Goal: Task Accomplishment & Management: Manage account settings

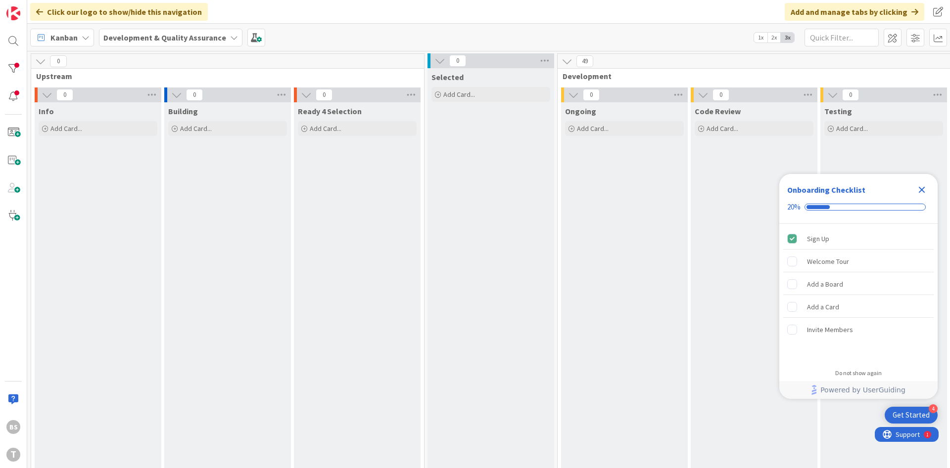
click at [924, 191] on icon "Close Checklist" at bounding box center [922, 190] width 6 height 6
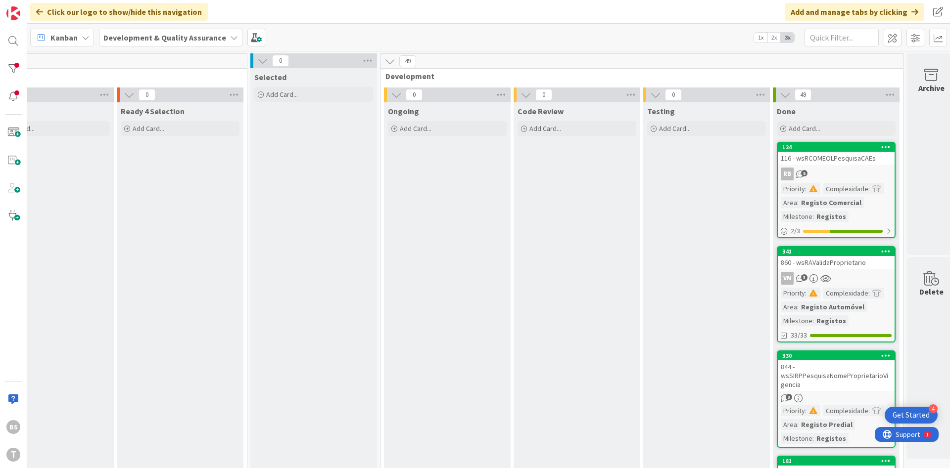
scroll to position [0, 178]
click at [12, 76] on div at bounding box center [13, 69] width 20 height 20
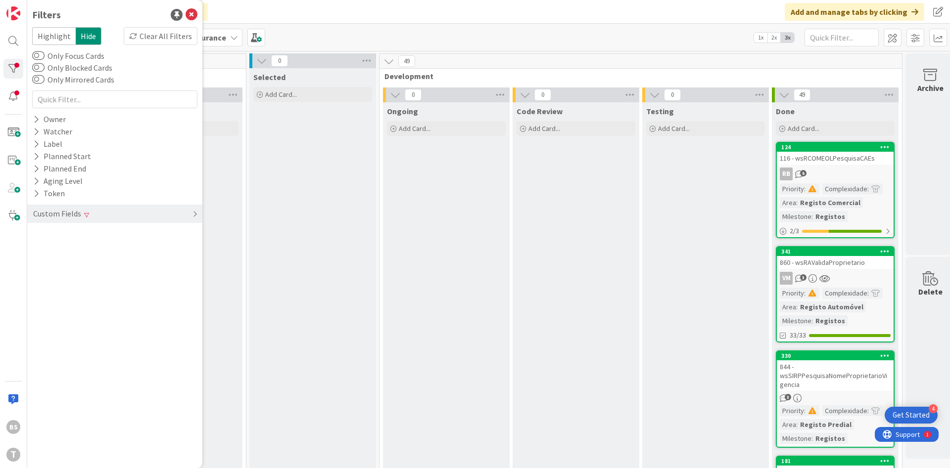
click at [99, 213] on div "Custom Fields" at bounding box center [114, 214] width 175 height 18
click at [96, 233] on div "Priority Clear" at bounding box center [114, 234] width 175 height 12
click at [64, 249] on span "Critical" at bounding box center [65, 249] width 37 height 13
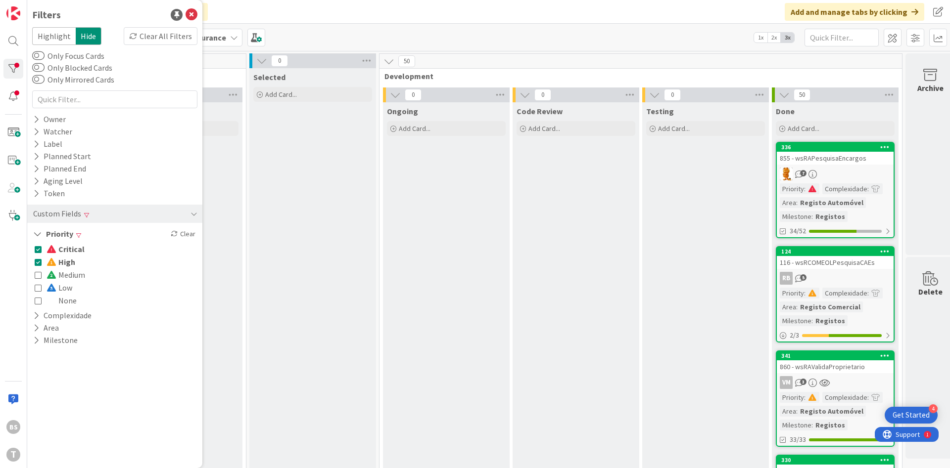
scroll to position [119, 178]
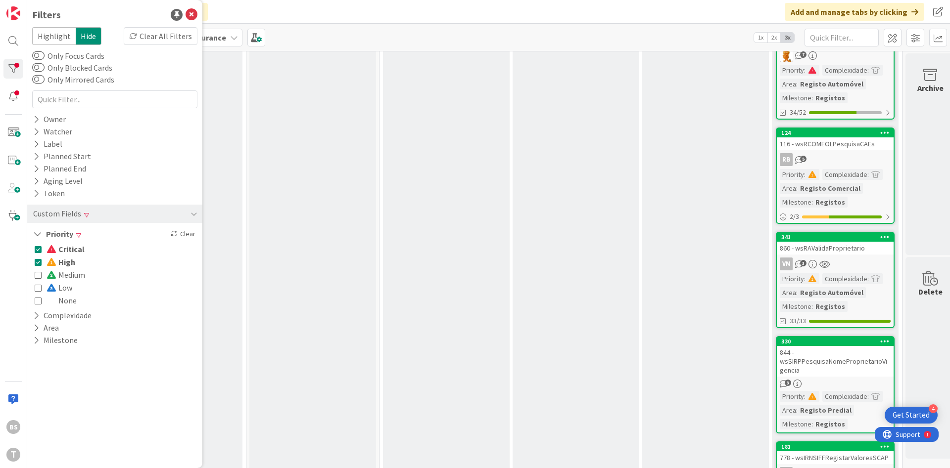
click at [848, 248] on div "860 - wsRAValidaProprietario" at bounding box center [835, 248] width 117 height 13
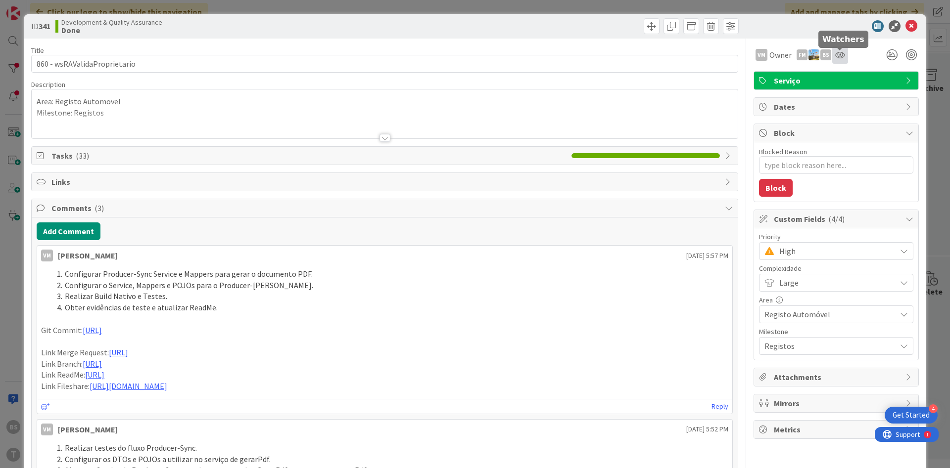
click at [840, 57] on icon at bounding box center [840, 55] width 10 height 8
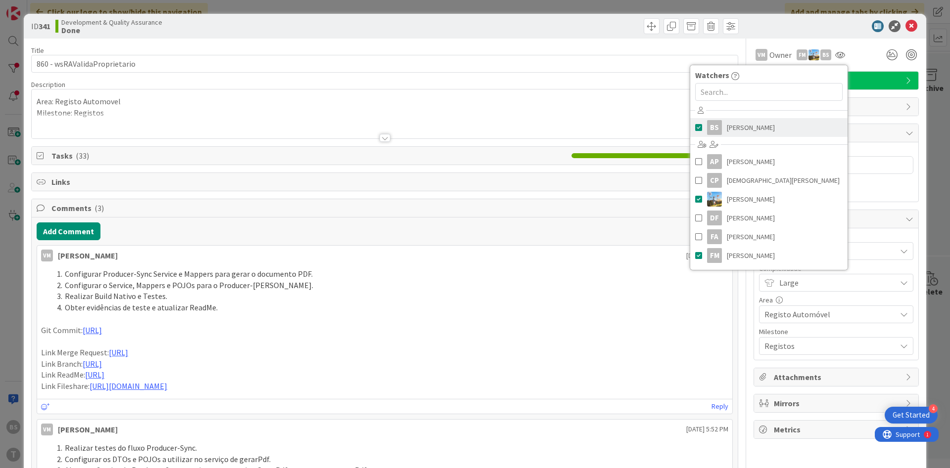
click at [768, 126] on link "BS [PERSON_NAME]" at bounding box center [768, 127] width 157 height 19
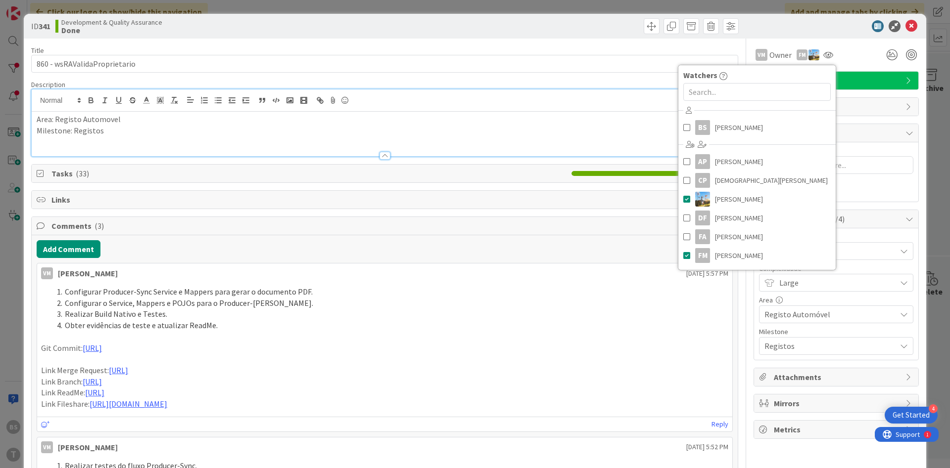
click at [605, 112] on div "Area: Registo Automovel Milestone: Registos" at bounding box center [385, 134] width 706 height 45
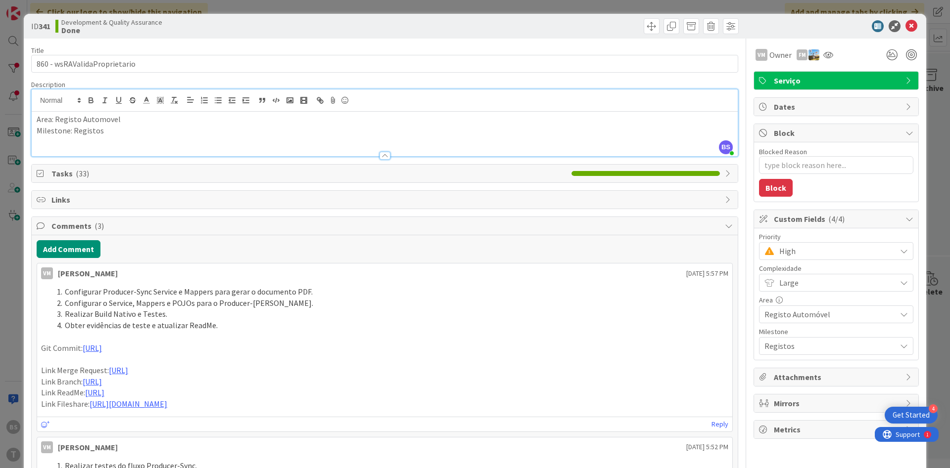
click at [810, 260] on div "High" at bounding box center [836, 251] width 154 height 18
click at [817, 294] on span "Critical" at bounding box center [850, 292] width 115 height 15
click at [939, 125] on div "ID 341 Development & Quality Assurance Done Title 28 / 128 860 - wsRAValidaProp…" at bounding box center [475, 234] width 950 height 468
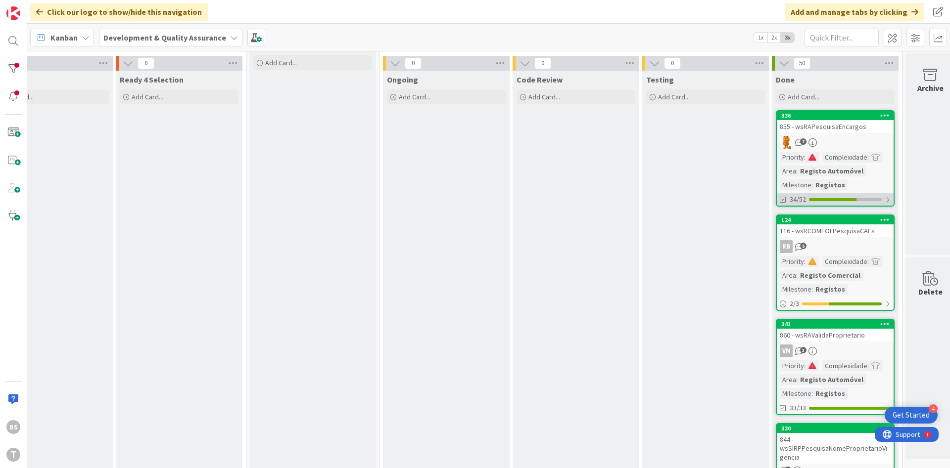
scroll to position [59, 178]
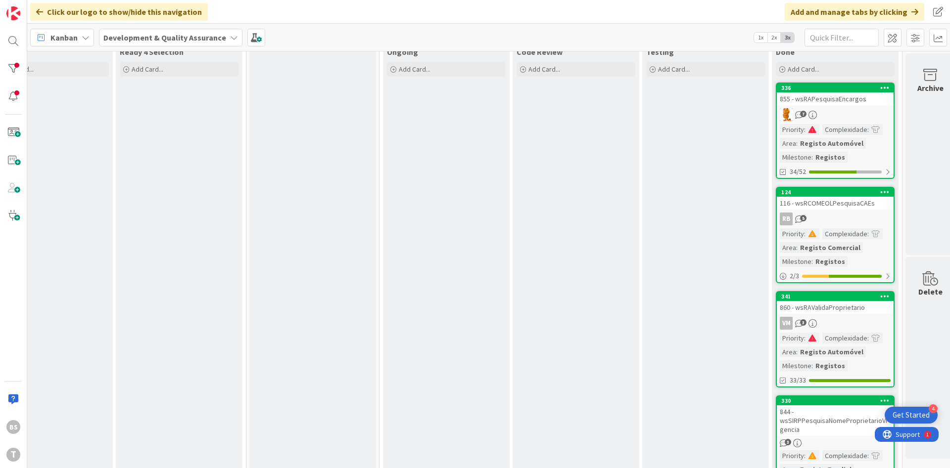
click at [835, 105] on link "336 855 - wsRAPesquisaEncargos 7 Priority : Complexidade : Area : Registo Autom…" at bounding box center [835, 131] width 119 height 96
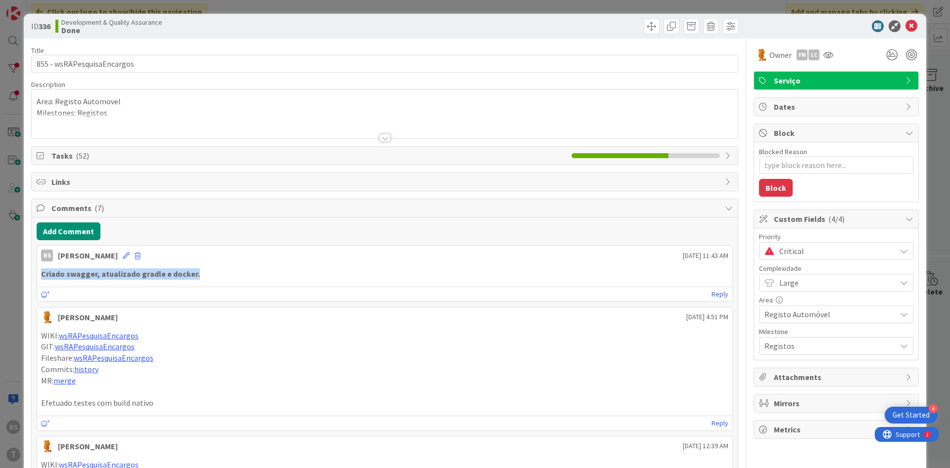
drag, startPoint x: 200, startPoint y: 276, endPoint x: 41, endPoint y: 276, distance: 159.3
click at [41, 276] on div "Criado swagger, atualizado gradle e docker." at bounding box center [384, 274] width 687 height 11
copy strong "Criado swagger, atualizado gradle e docker."
click at [913, 28] on icon at bounding box center [911, 26] width 12 height 12
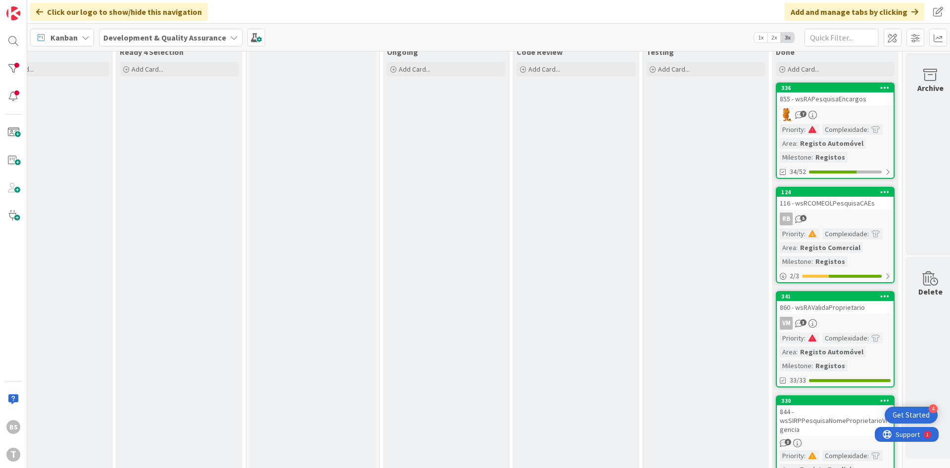
click at [842, 310] on div "860 - wsRAValidaProprietario" at bounding box center [835, 307] width 117 height 13
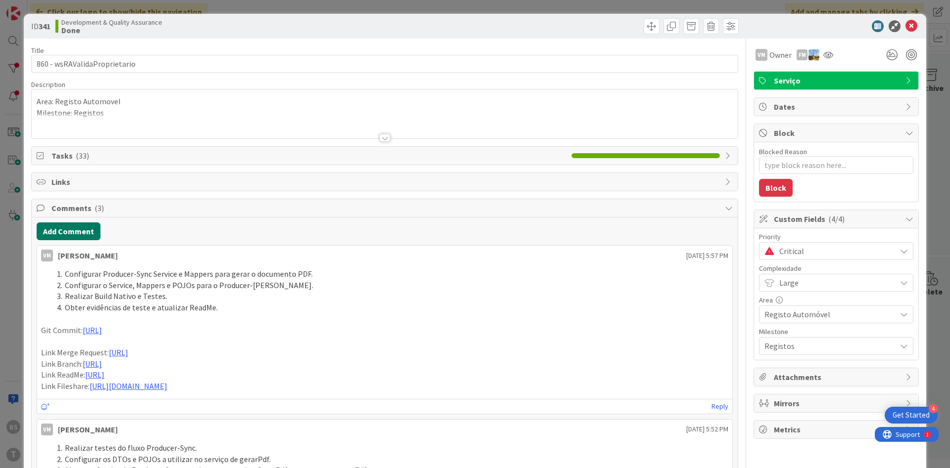
click at [77, 228] on button "Add Comment" at bounding box center [69, 232] width 64 height 18
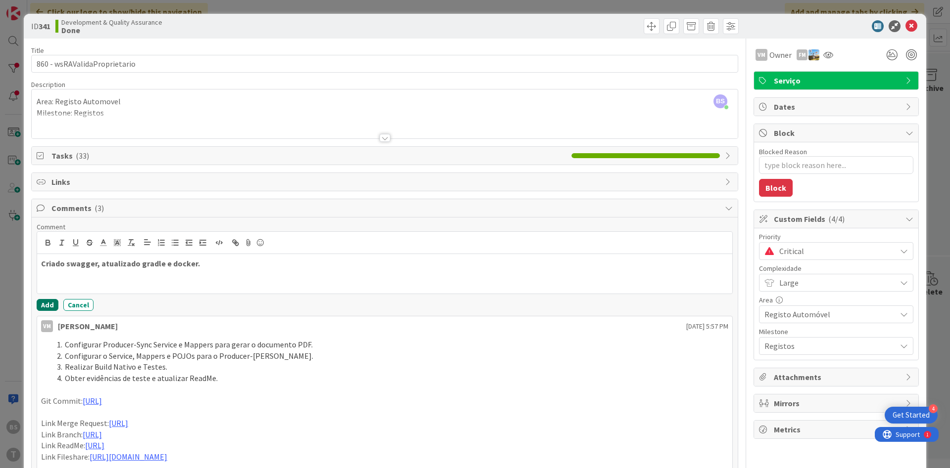
click at [51, 302] on button "Add" at bounding box center [48, 305] width 22 height 12
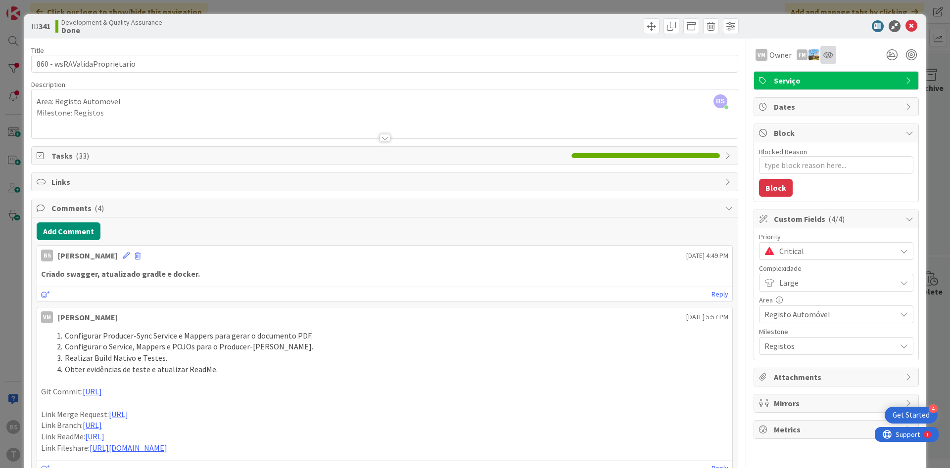
click at [835, 57] on div at bounding box center [828, 55] width 16 height 18
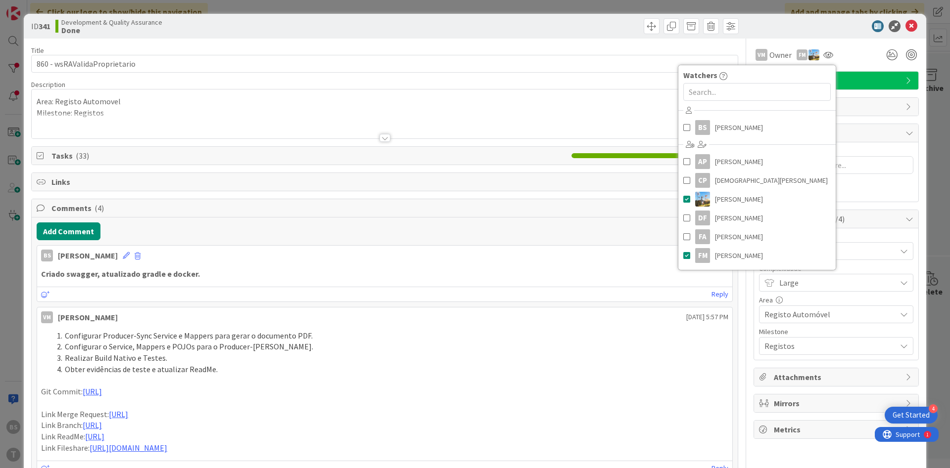
click at [863, 44] on div "VM Owner FM Watchers BS [PERSON_NAME] AP [PERSON_NAME] CP [PERSON_NAME] DF [PER…" at bounding box center [835, 51] width 165 height 25
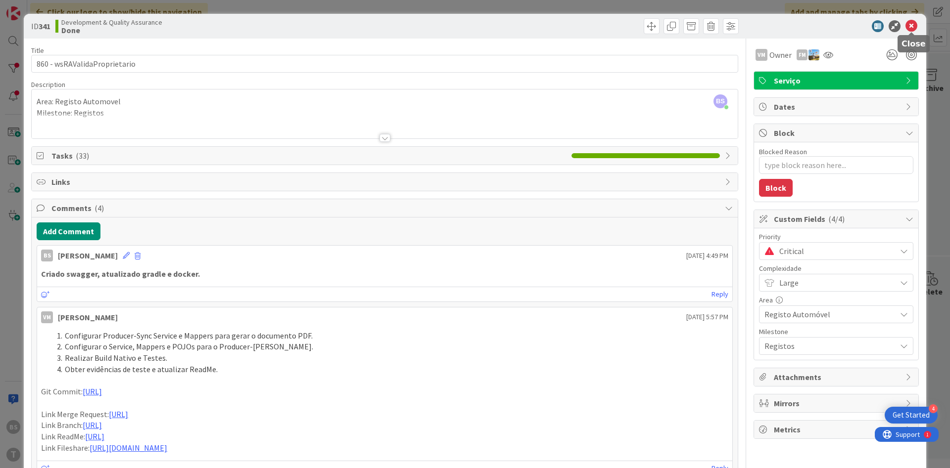
click at [910, 30] on icon at bounding box center [911, 26] width 12 height 12
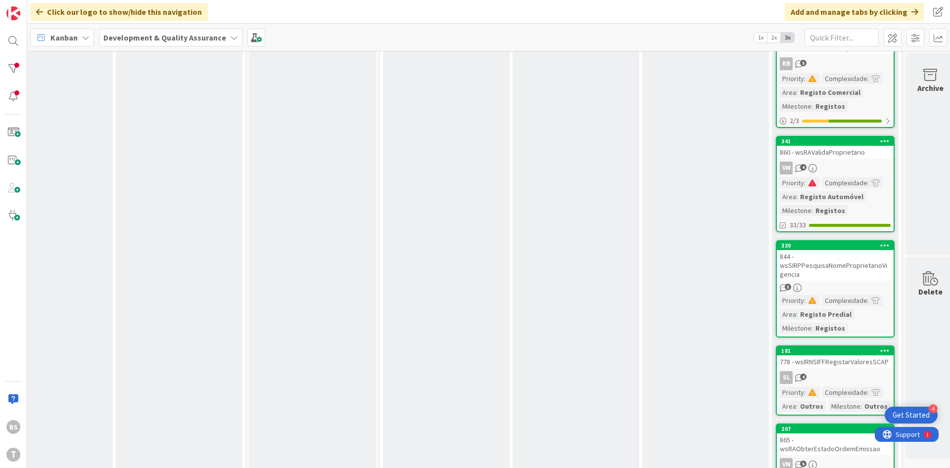
scroll to position [237, 178]
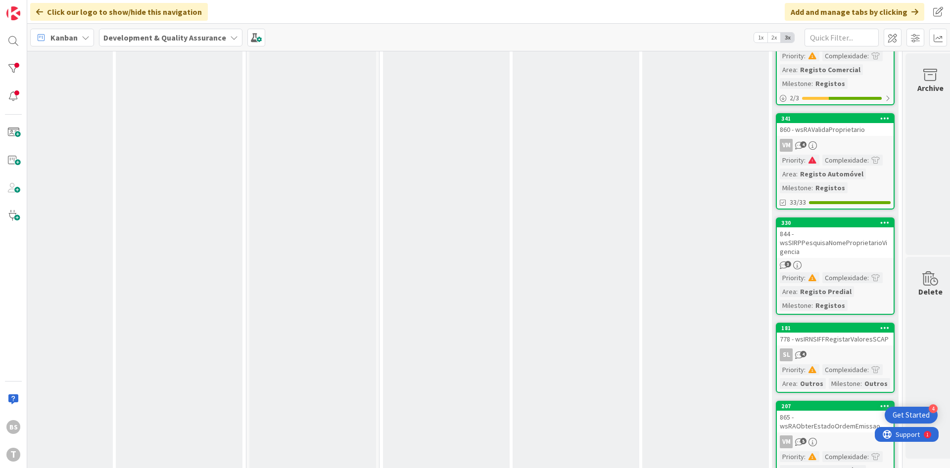
click at [805, 242] on div "844 - wsSIRPPesquisaNomeProprietarioVigencia" at bounding box center [835, 243] width 117 height 31
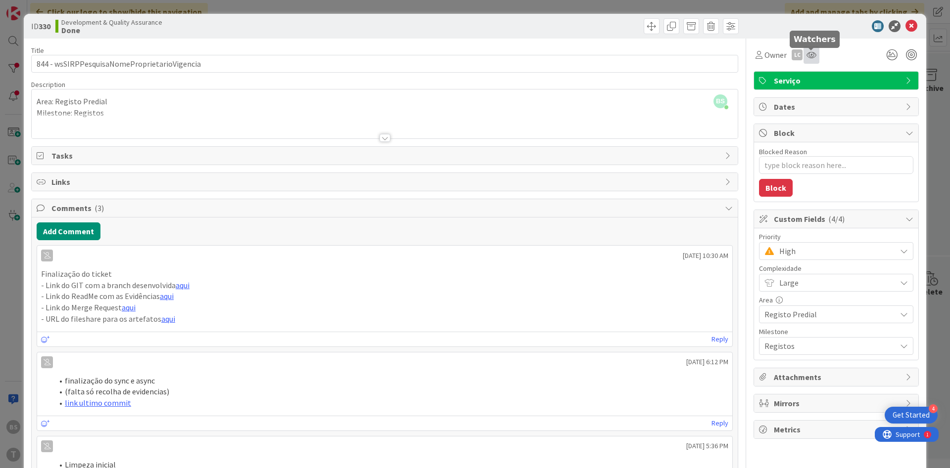
click at [810, 56] on icon at bounding box center [811, 55] width 10 height 8
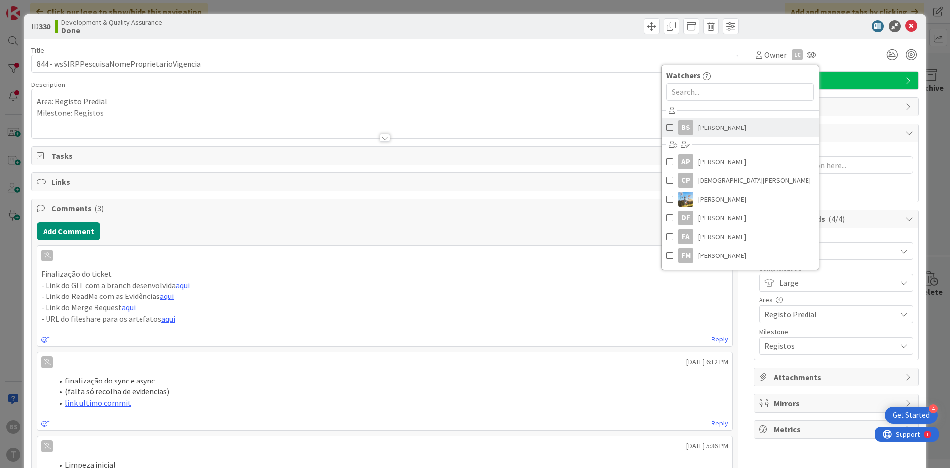
click at [729, 121] on span "[PERSON_NAME]" at bounding box center [722, 127] width 48 height 15
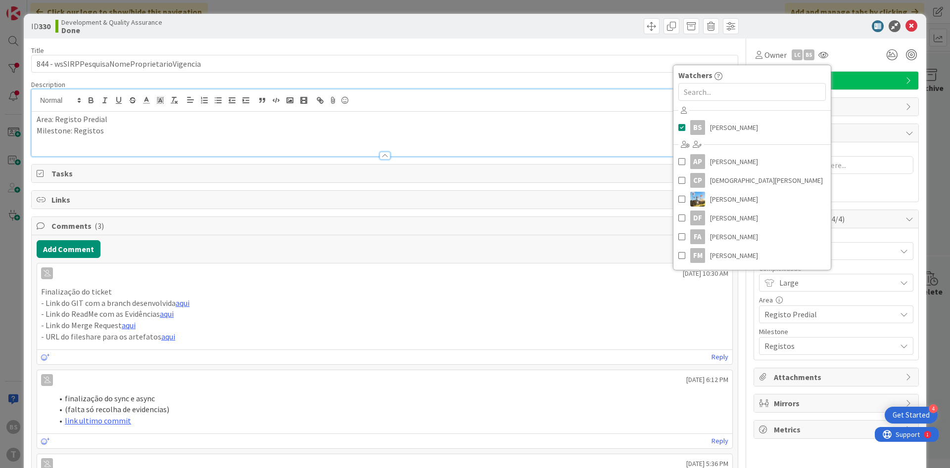
click at [242, 112] on div "Area: Registo Predial Milestone: Registos" at bounding box center [385, 134] width 706 height 45
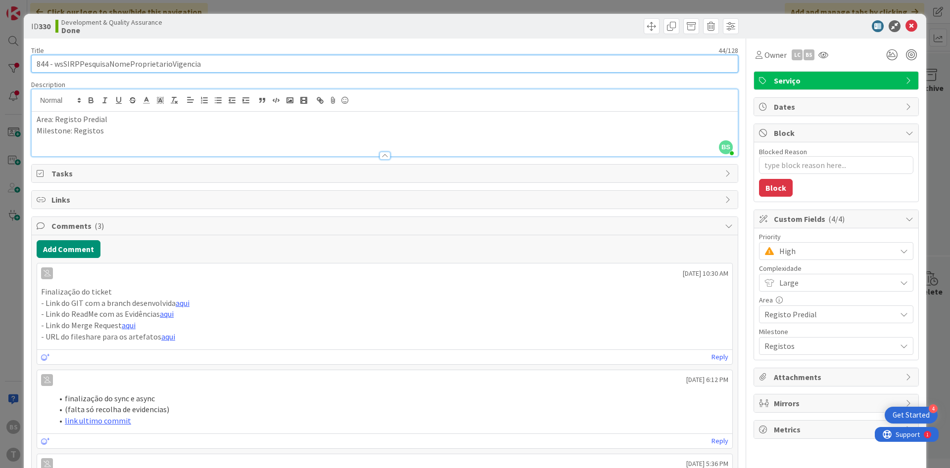
click at [141, 61] on input "844 - wsSIRPPesquisaNomeProprietarioVigencia" at bounding box center [384, 64] width 707 height 18
click at [183, 59] on input "844 - wsSIRPPesquisaNomeProprietarioVigencia" at bounding box center [384, 64] width 707 height 18
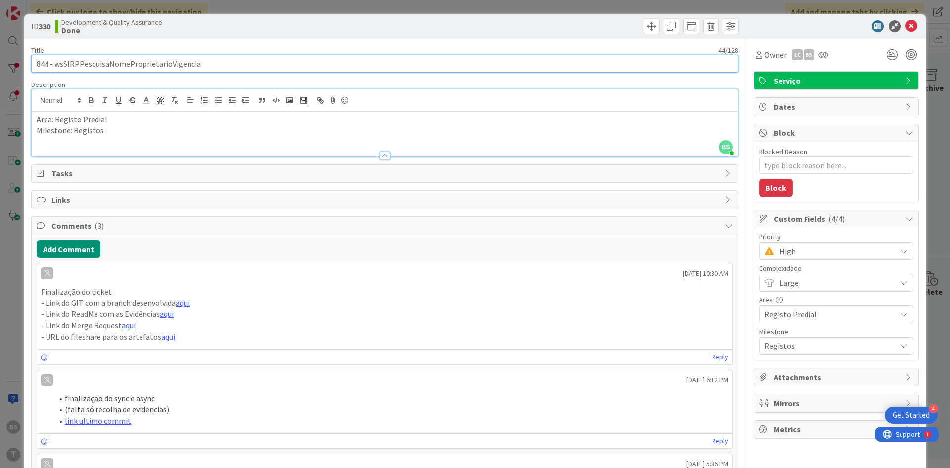
click at [183, 59] on input "844 - wsSIRPPesquisaNomeProprietarioVigencia" at bounding box center [384, 64] width 707 height 18
click at [174, 64] on input "844 - wsSIRPPesquisaNomeProprietarioVigencia" at bounding box center [384, 64] width 707 height 18
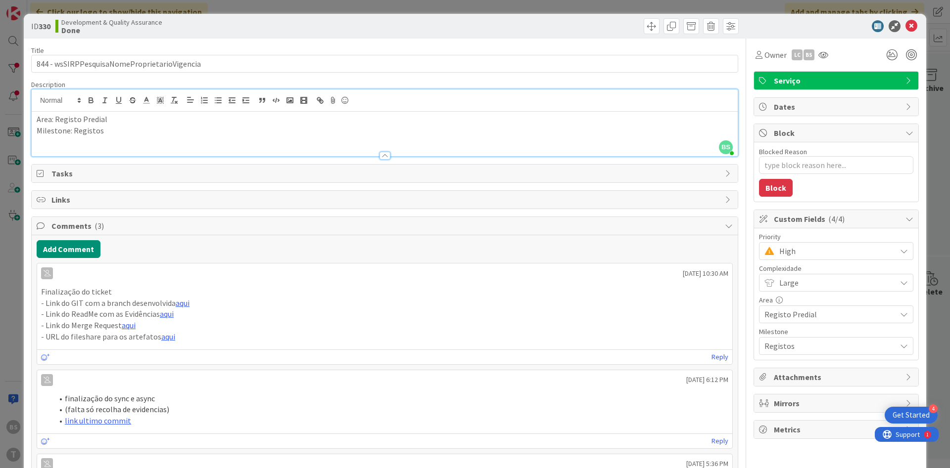
click at [807, 253] on span "High" at bounding box center [835, 251] width 112 height 14
click at [806, 292] on span "Critical" at bounding box center [850, 292] width 115 height 15
click at [816, 54] on div at bounding box center [823, 55] width 16 height 18
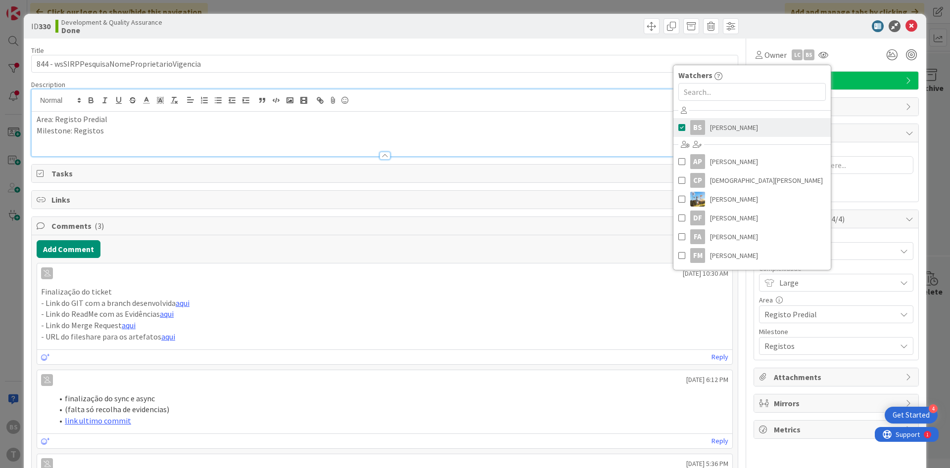
click at [734, 123] on span "[PERSON_NAME]" at bounding box center [734, 127] width 48 height 15
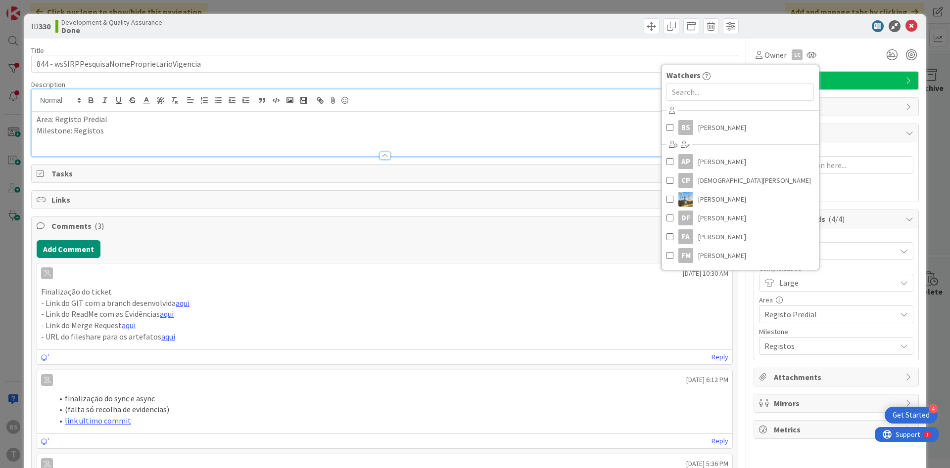
click at [806, 22] on div at bounding box center [831, 26] width 175 height 12
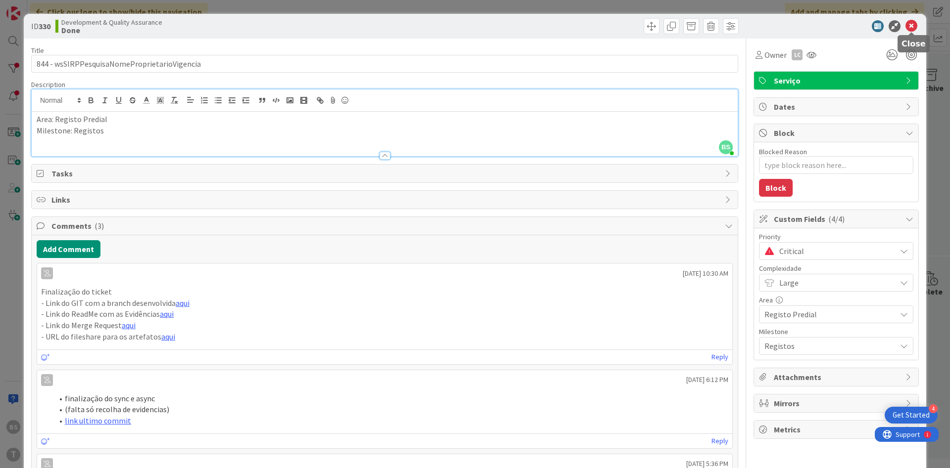
click at [909, 25] on icon at bounding box center [911, 26] width 12 height 12
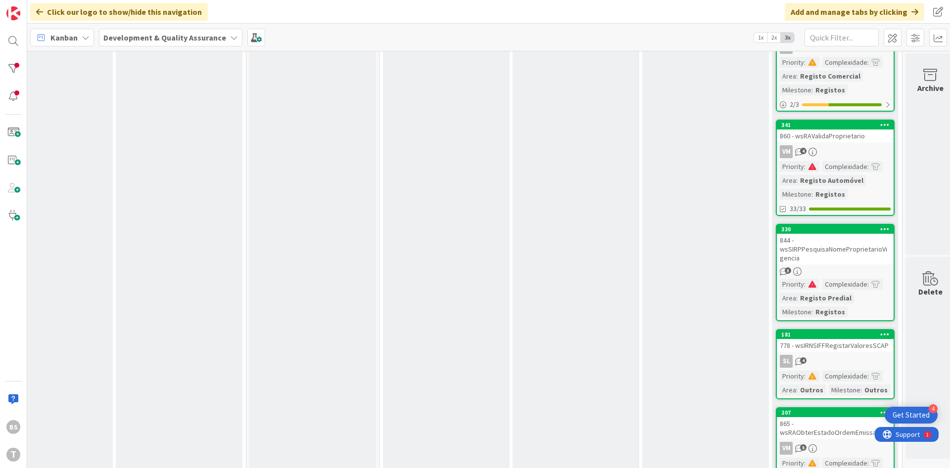
scroll to position [297, 178]
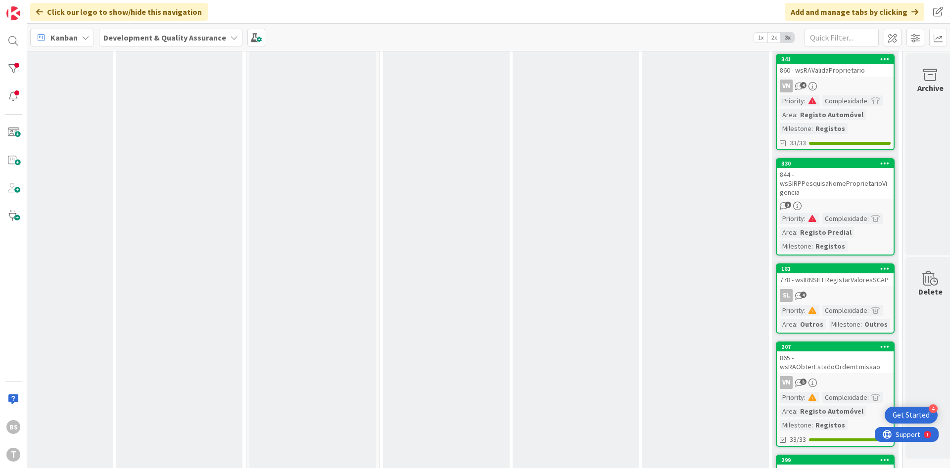
click at [824, 285] on div "778 - wsIRNSIFFRegistarValoresSCAP" at bounding box center [835, 280] width 117 height 13
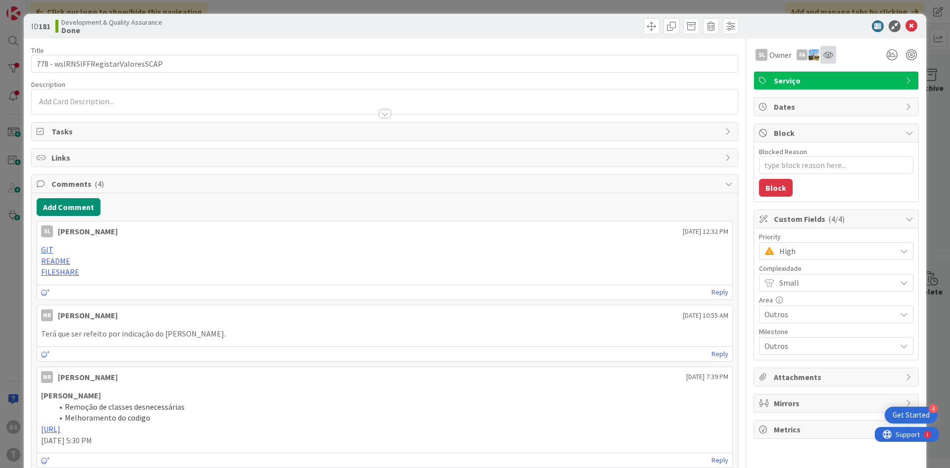
click at [828, 59] on div at bounding box center [828, 55] width 16 height 18
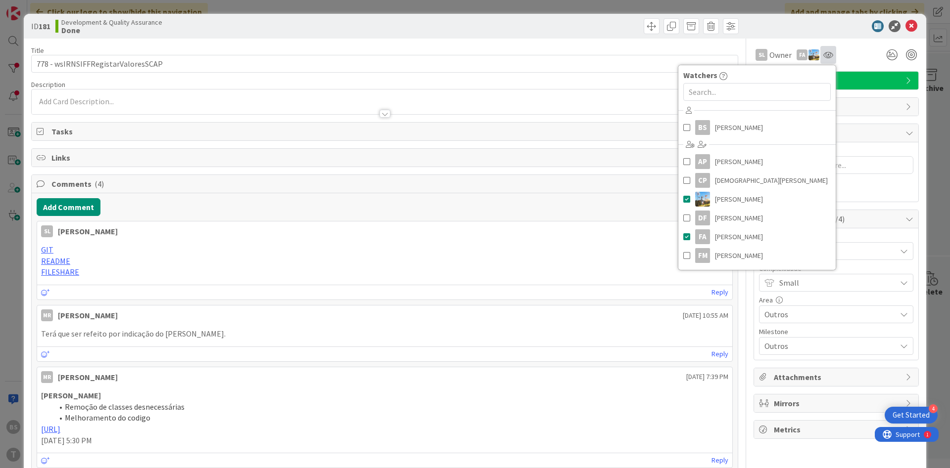
click at [829, 59] on div at bounding box center [828, 55] width 16 height 18
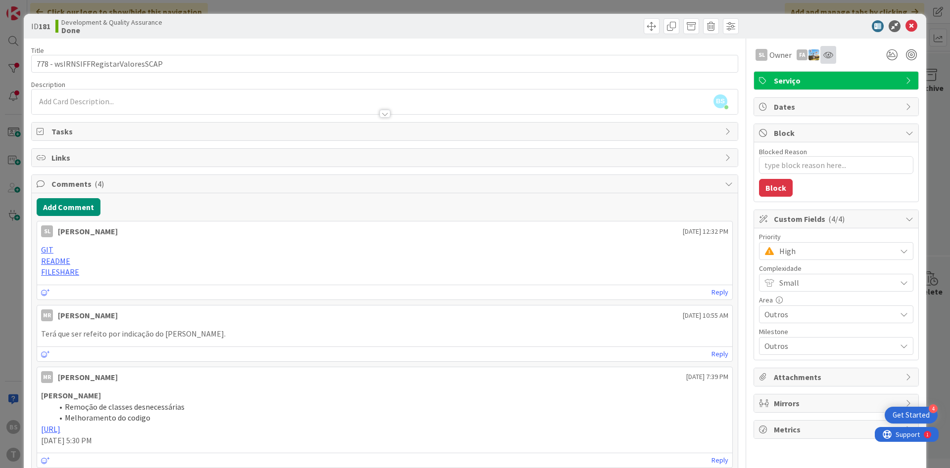
click at [829, 59] on div at bounding box center [828, 55] width 16 height 18
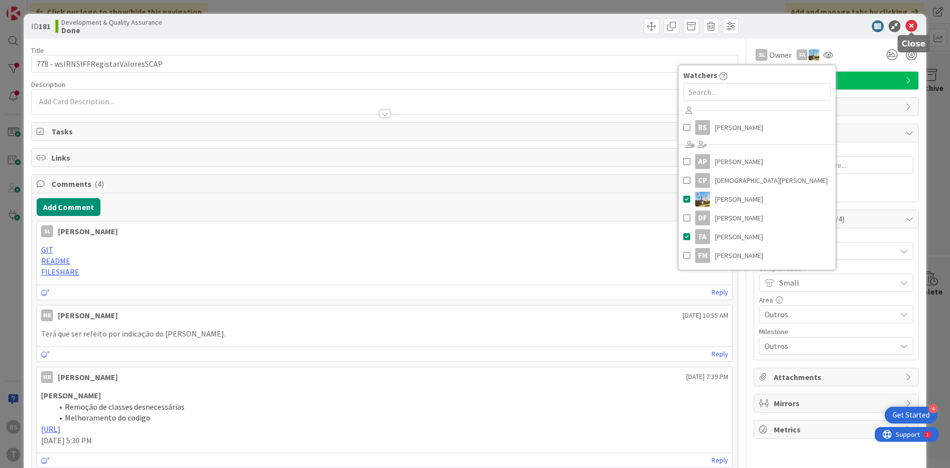
click at [916, 32] on icon at bounding box center [911, 26] width 12 height 12
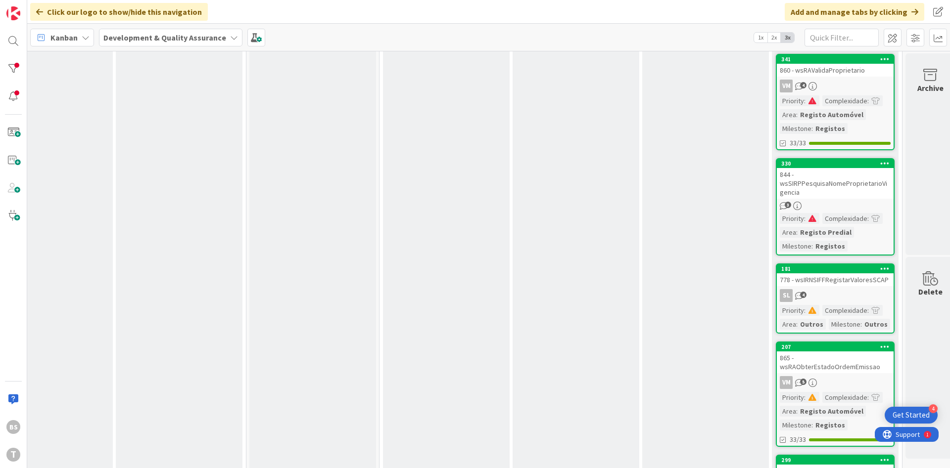
click at [842, 290] on div "SL 4" at bounding box center [835, 295] width 117 height 13
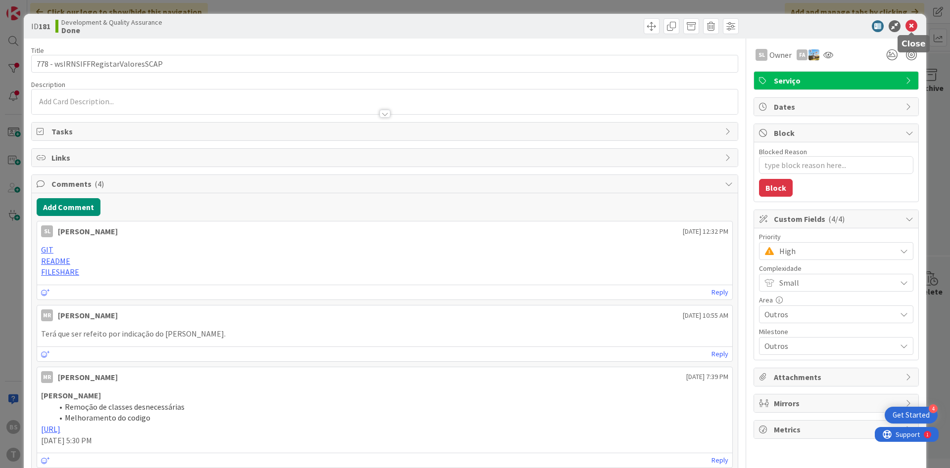
click at [914, 27] on icon at bounding box center [911, 26] width 12 height 12
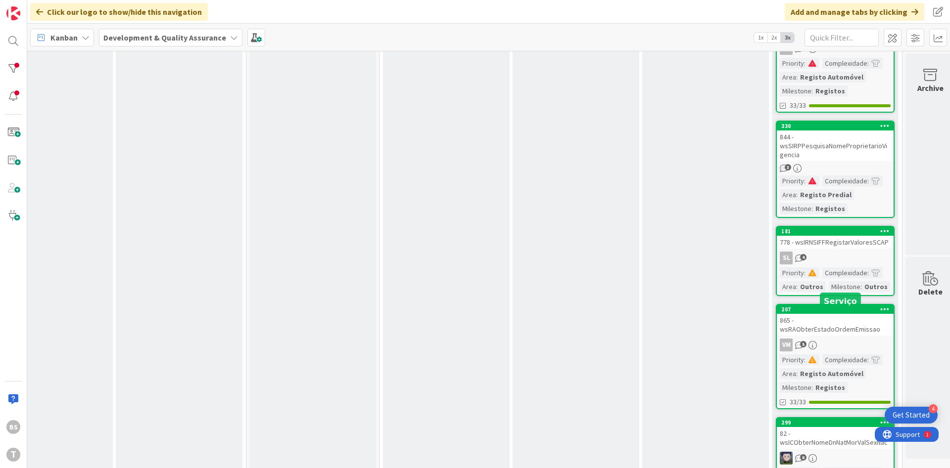
scroll to position [416, 178]
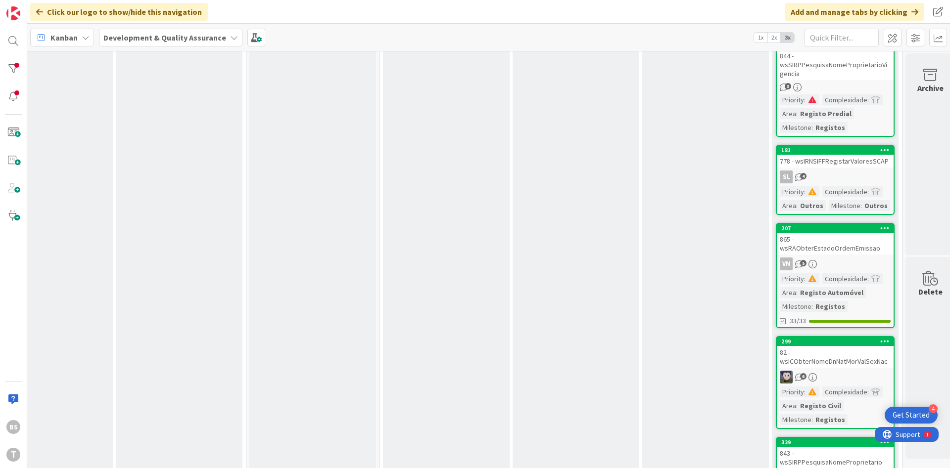
click at [866, 247] on div "865 - wsRAObterEstadoOrdemEmissao" at bounding box center [835, 244] width 117 height 22
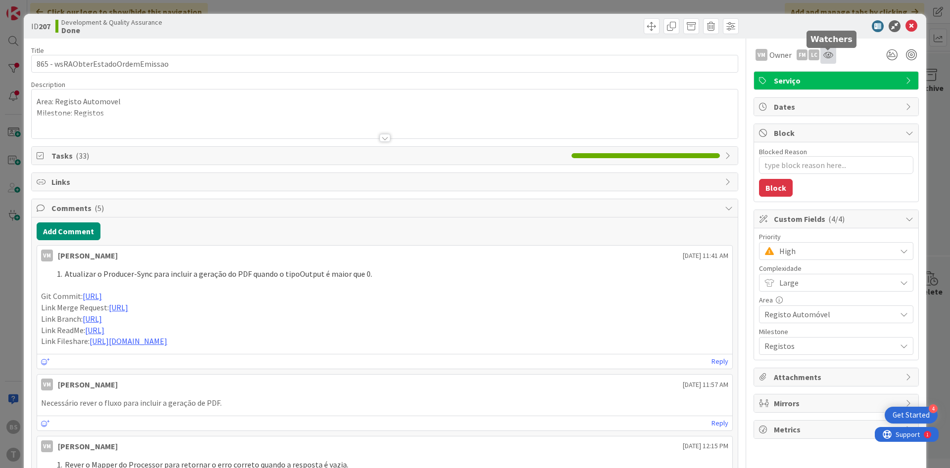
click at [826, 55] on icon at bounding box center [828, 55] width 10 height 8
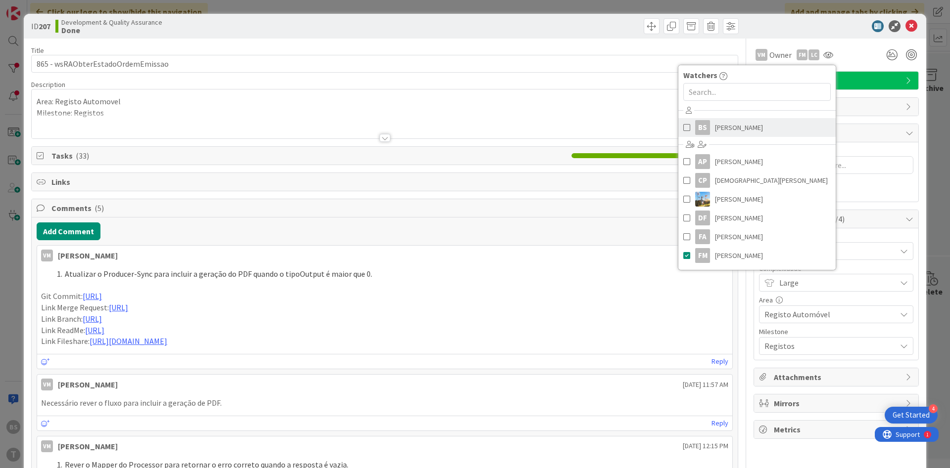
click at [716, 128] on span "[PERSON_NAME]" at bounding box center [739, 127] width 48 height 15
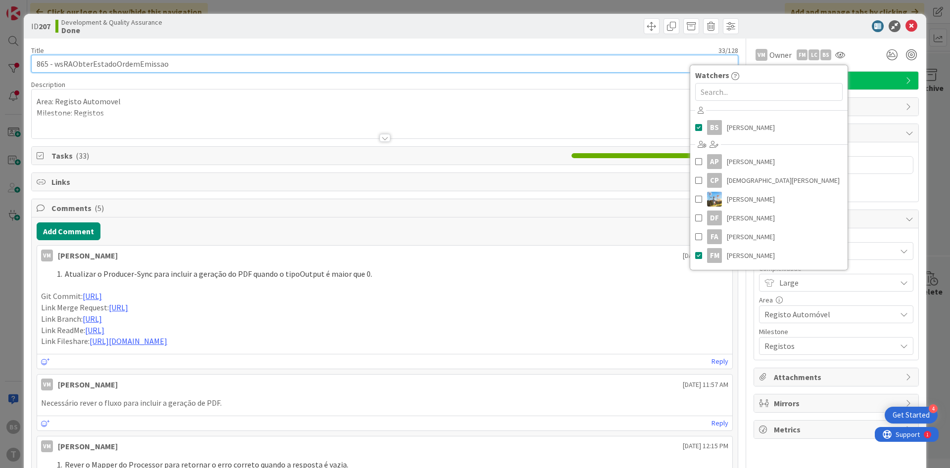
click at [144, 67] on input "865 - wsRAObterEstadoOrdemEmissao" at bounding box center [384, 64] width 707 height 18
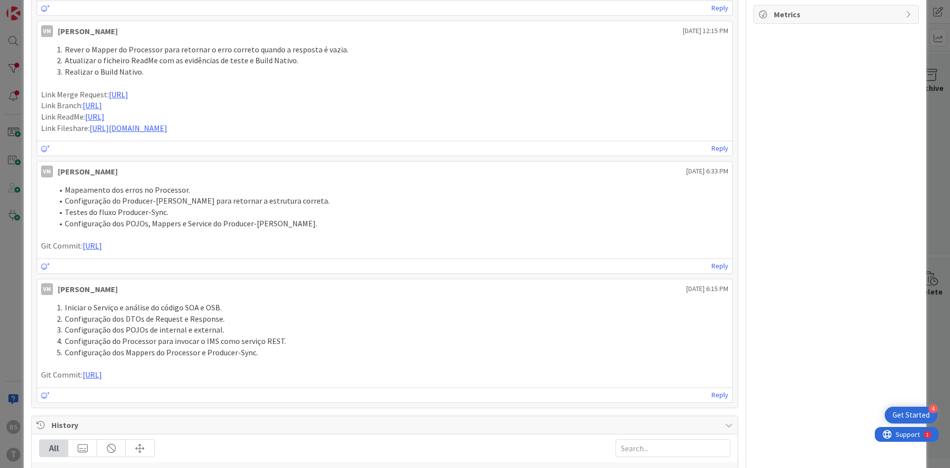
scroll to position [651, 0]
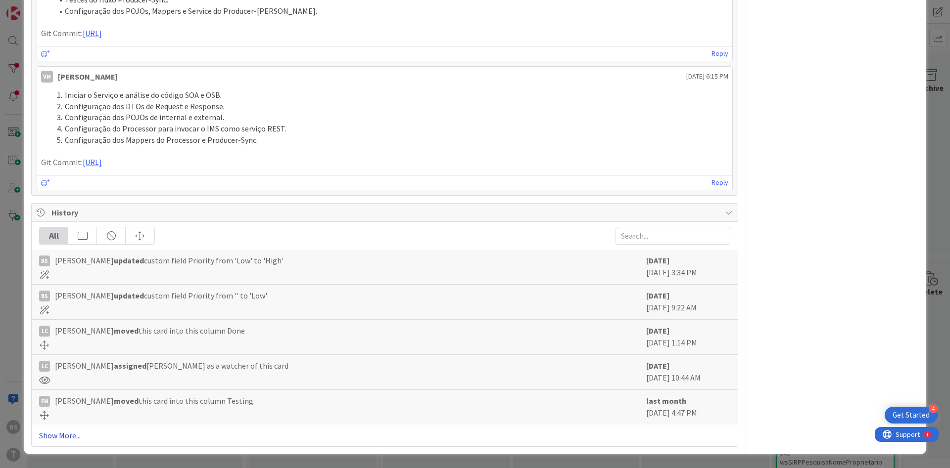
click at [66, 437] on link "Show More..." at bounding box center [384, 436] width 691 height 12
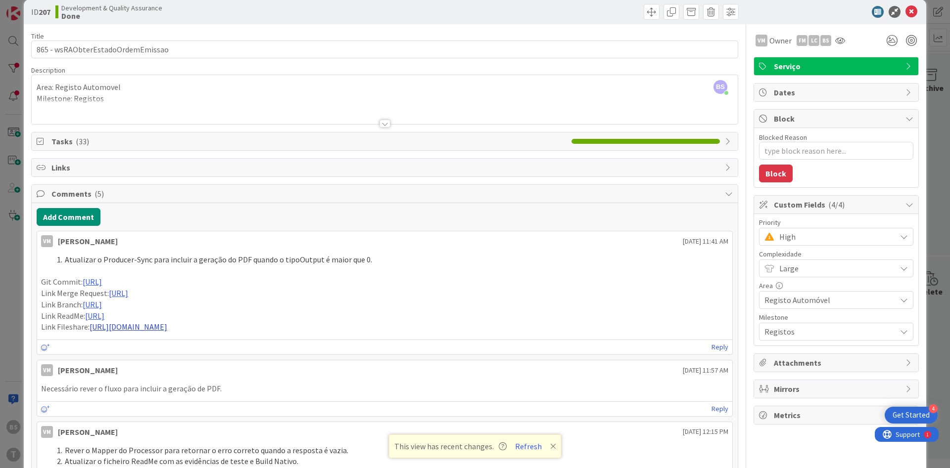
scroll to position [0, 0]
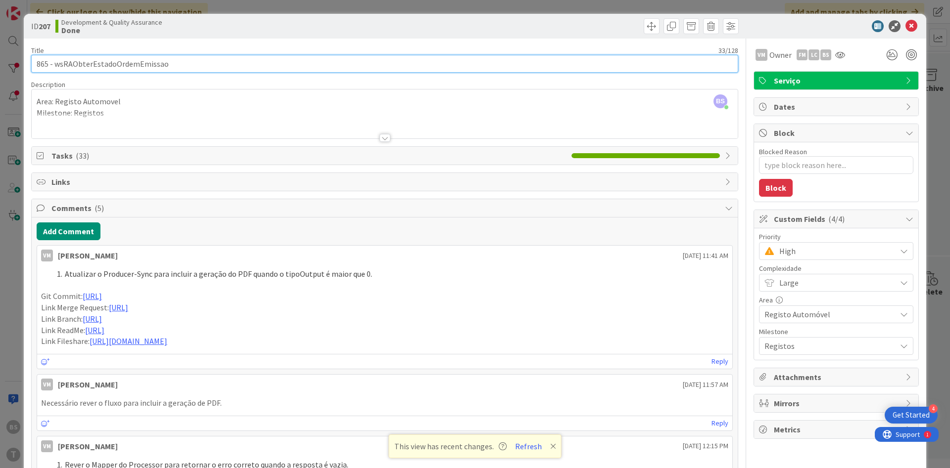
click at [125, 63] on input "865 - wsRAObterEstadoOrdemEmissao" at bounding box center [384, 64] width 707 height 18
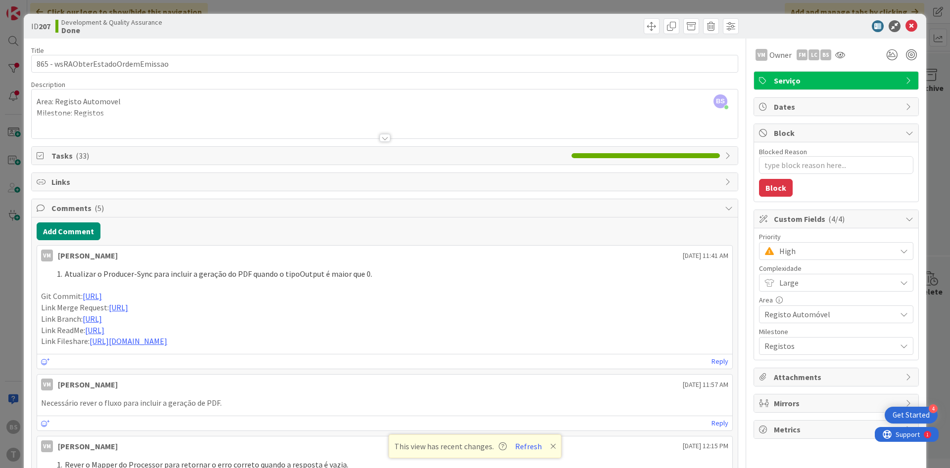
type textarea "x"
